Goal: Find specific page/section: Find specific page/section

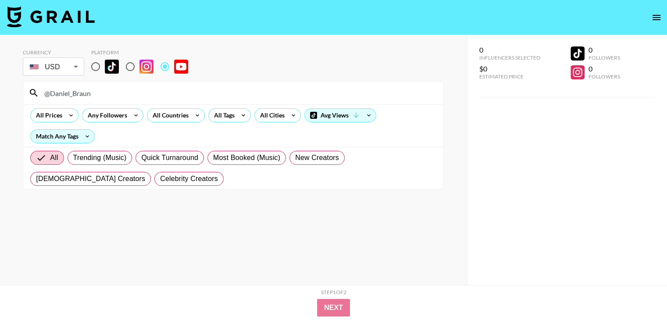
click at [182, 99] on input "@Daniel_Braun" at bounding box center [238, 93] width 399 height 14
click at [178, 89] on input "@Sticks" at bounding box center [238, 93] width 399 height 14
paste input "pokedaxi"
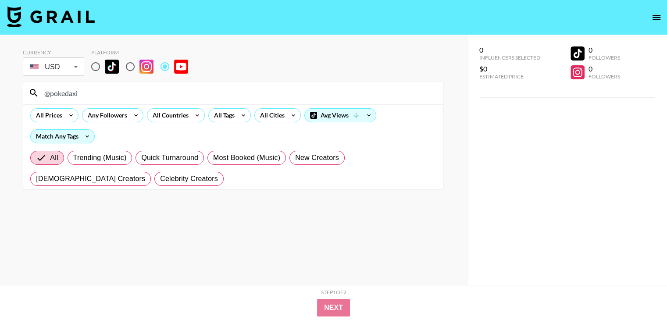
click at [148, 95] on input "@pokedaxi" at bounding box center [238, 93] width 399 height 14
paste input "PetaPixel"
click at [182, 92] on input "@PetaPixel" at bounding box center [238, 93] width 399 height 14
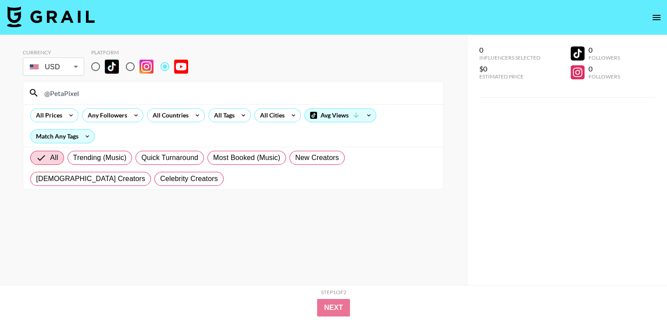
click at [182, 92] on input "@PetaPixel" at bounding box center [238, 93] width 399 height 14
paste input "ThachNguyen"
type input "@ThachNguyen"
